Goal: Book appointment/travel/reservation

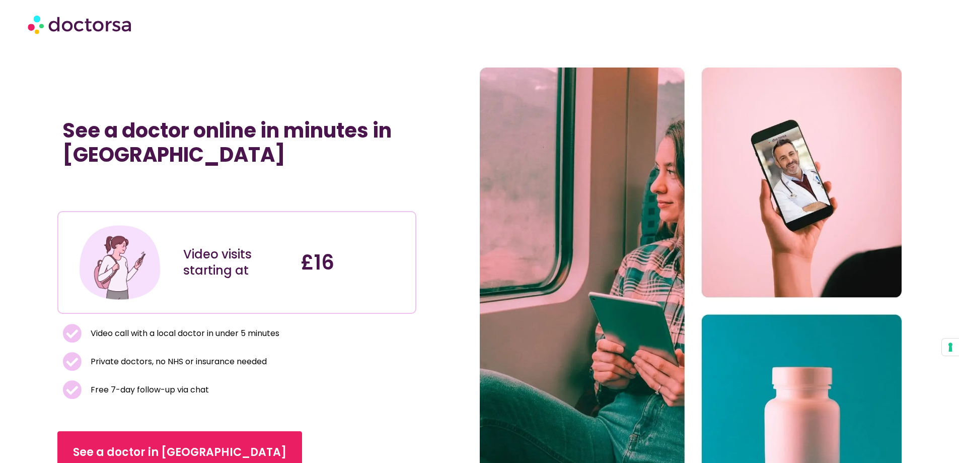
click at [108, 27] on img at bounding box center [81, 24] width 106 height 30
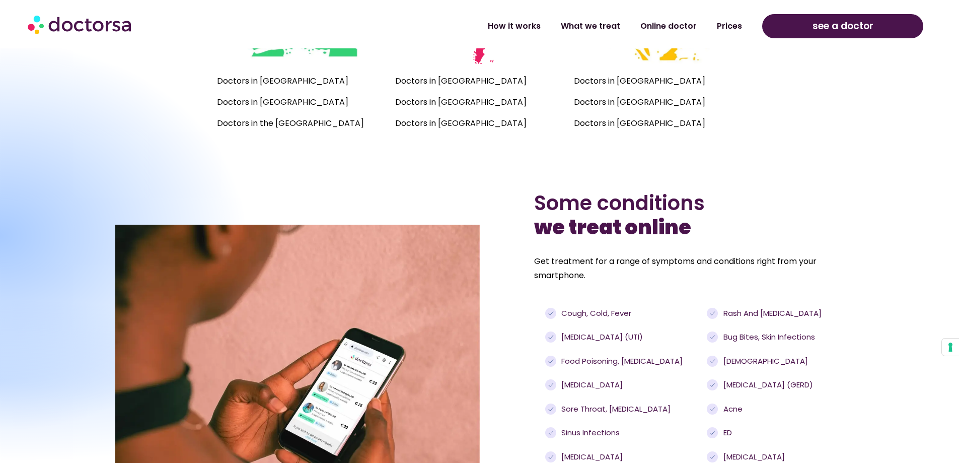
scroll to position [724, 0]
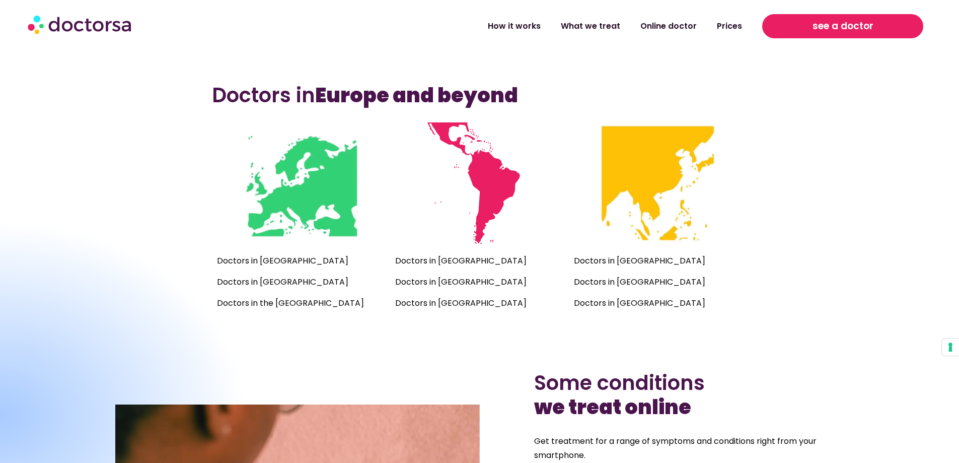
click at [829, 23] on span "see a doctor" at bounding box center [842, 26] width 61 height 16
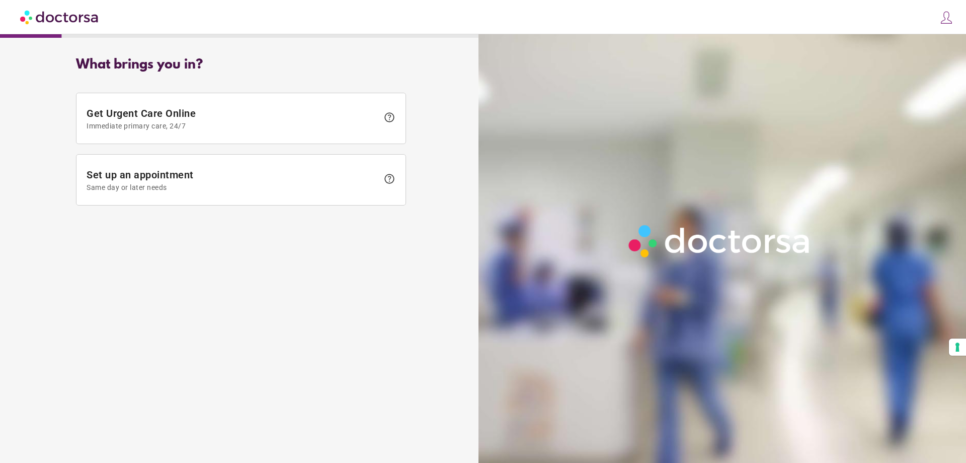
click at [60, 18] on img at bounding box center [60, 17] width 80 height 23
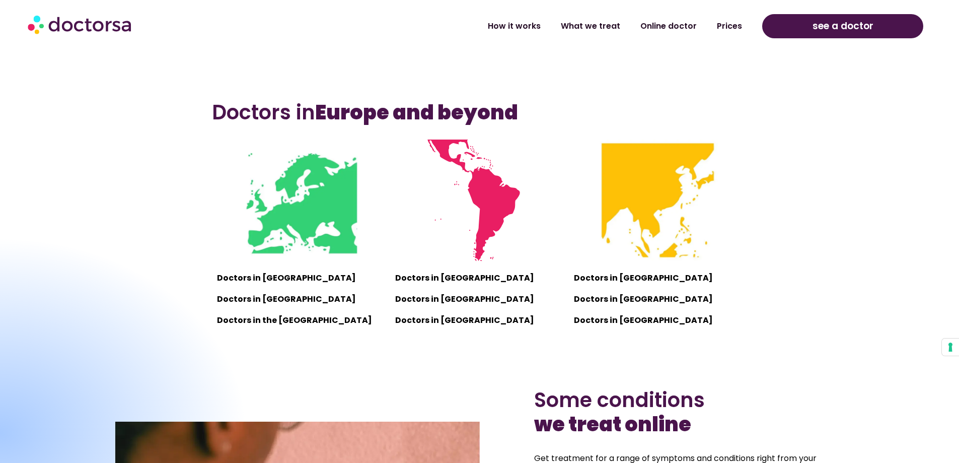
scroll to position [805, 0]
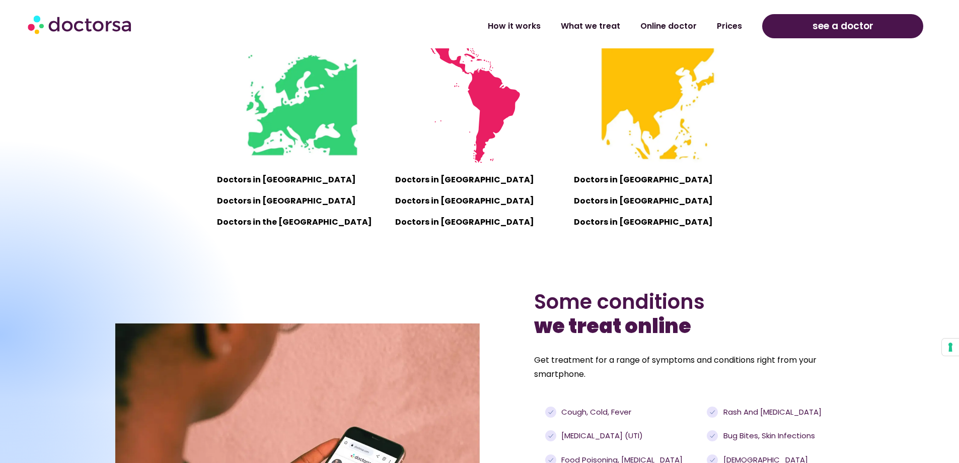
click at [312, 109] on img at bounding box center [301, 101] width 121 height 121
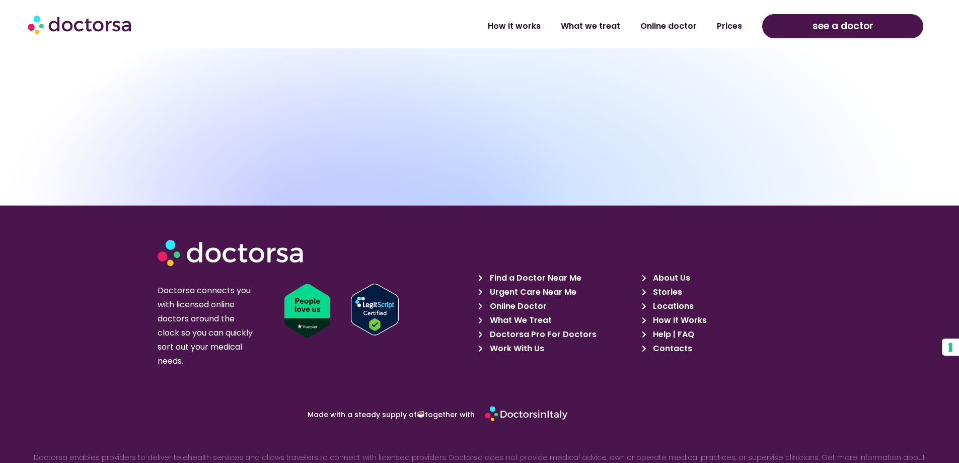
scroll to position [3440, 0]
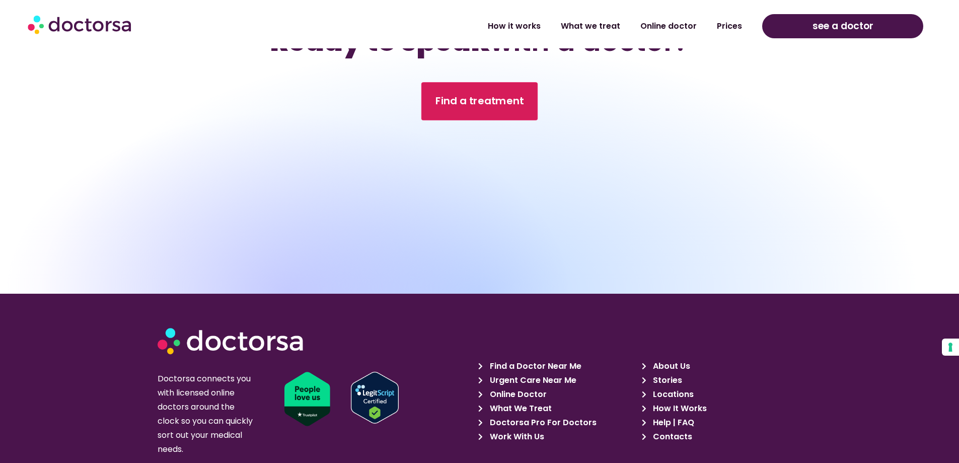
click at [507, 90] on link "Find a treatment" at bounding box center [479, 101] width 116 height 38
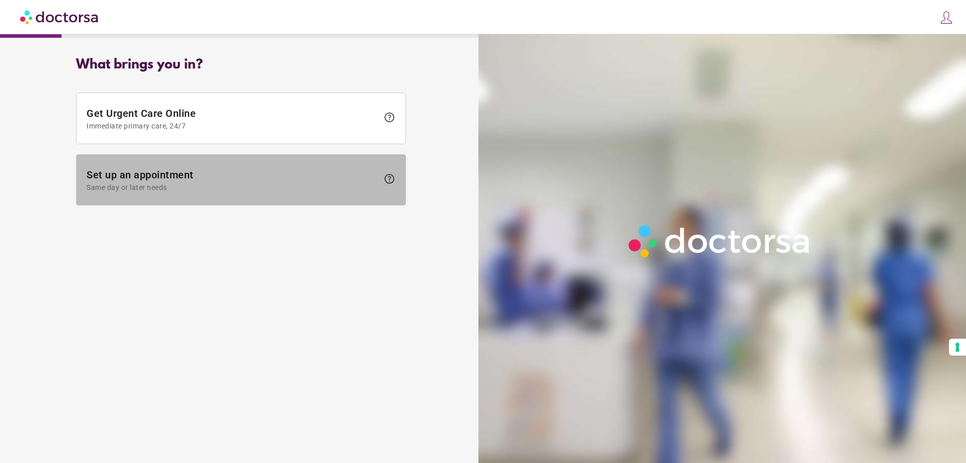
click at [237, 174] on span "Set up an appointment Same day or later needs" at bounding box center [233, 180] width 292 height 23
